Goal: Complete application form

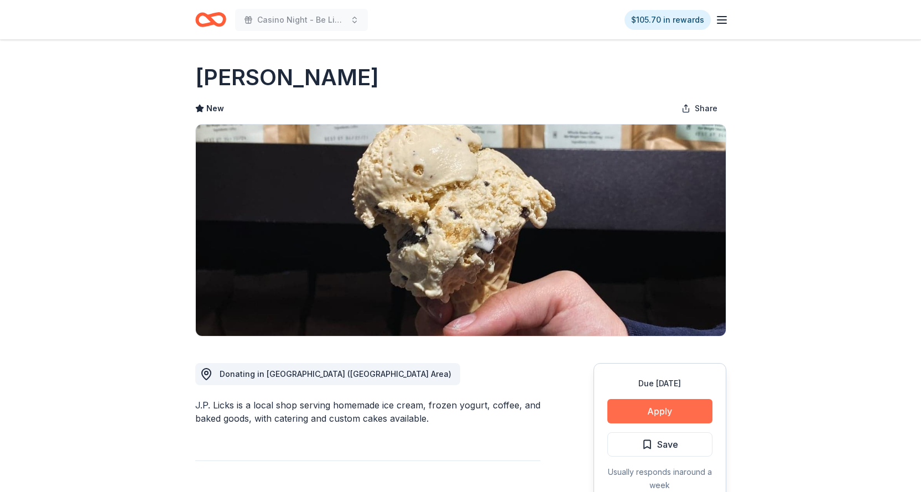
click at [657, 408] on button "Apply" at bounding box center [659, 411] width 105 height 24
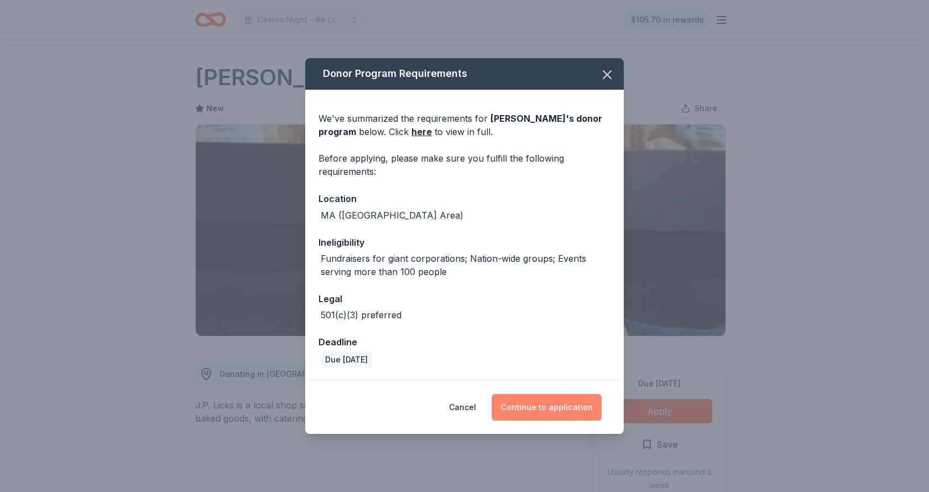
click at [559, 405] on button "Continue to application" at bounding box center [547, 407] width 110 height 27
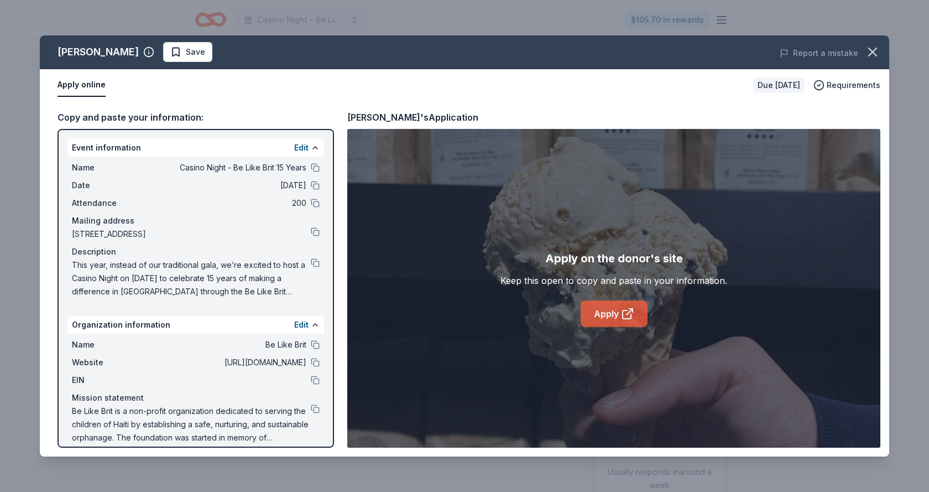
click at [607, 311] on link "Apply" at bounding box center [614, 313] width 67 height 27
click at [186, 55] on span "Save" at bounding box center [195, 51] width 19 height 13
click at [183, 53] on html "Casino Night - Be Like Brit 15 Years $105.70 in rewards Due in 38 days Share J.…" at bounding box center [464, 246] width 929 height 492
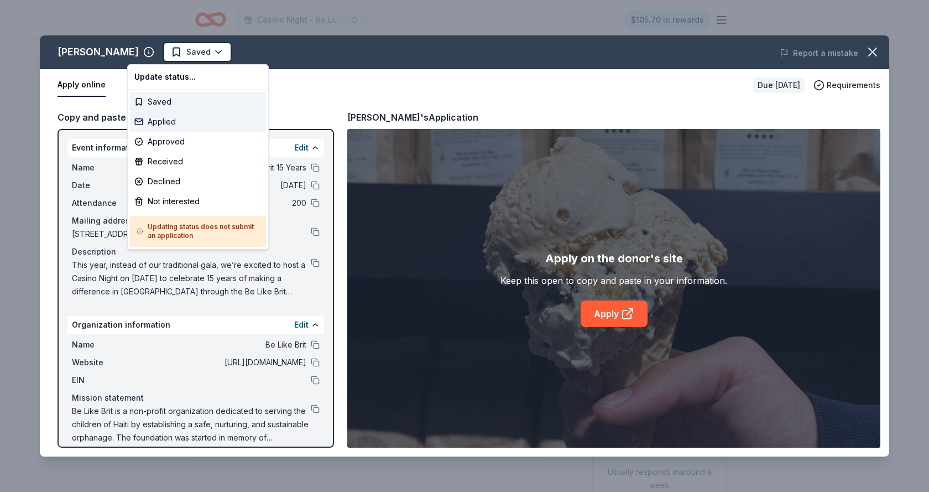
click at [166, 119] on div "Applied" at bounding box center [198, 122] width 136 height 20
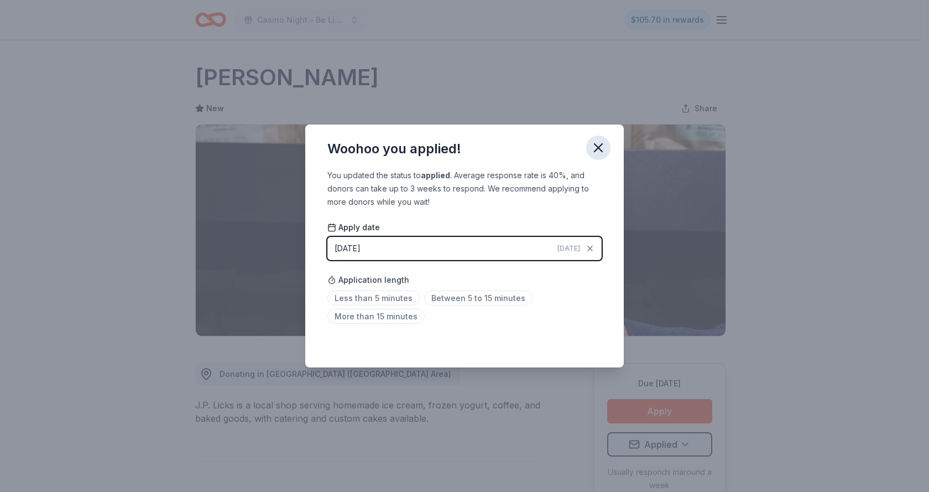
click at [601, 146] on icon "button" at bounding box center [599, 148] width 8 height 8
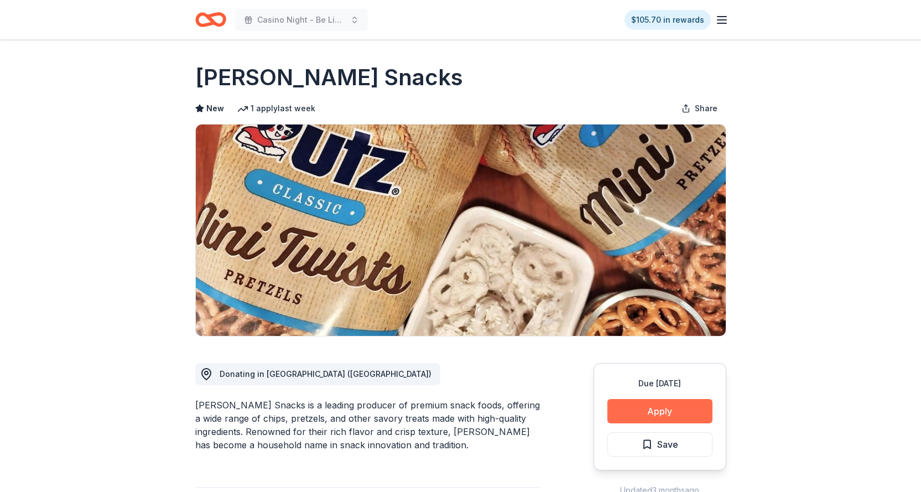
click at [653, 413] on button "Apply" at bounding box center [659, 411] width 105 height 24
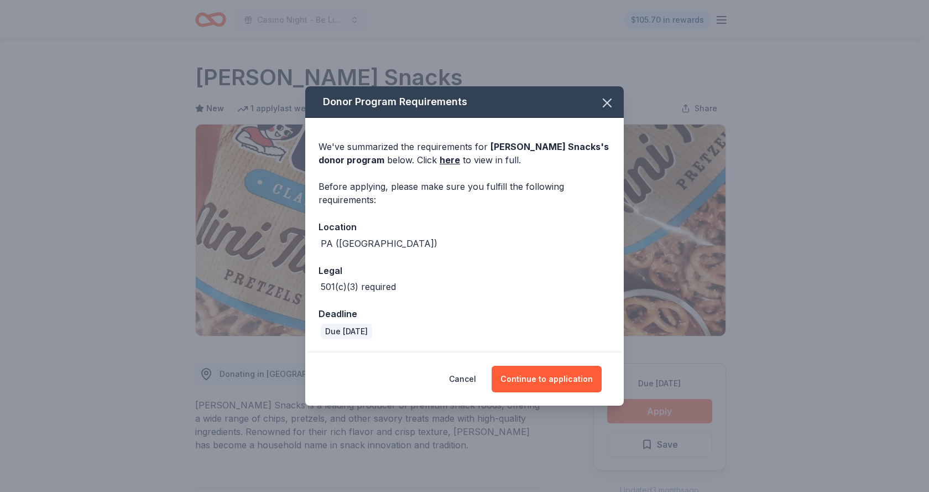
click at [653, 413] on div "Donor Program Requirements We've summarized the requirements for [PERSON_NAME] …" at bounding box center [464, 246] width 929 height 492
